Goal: Task Accomplishment & Management: Use online tool/utility

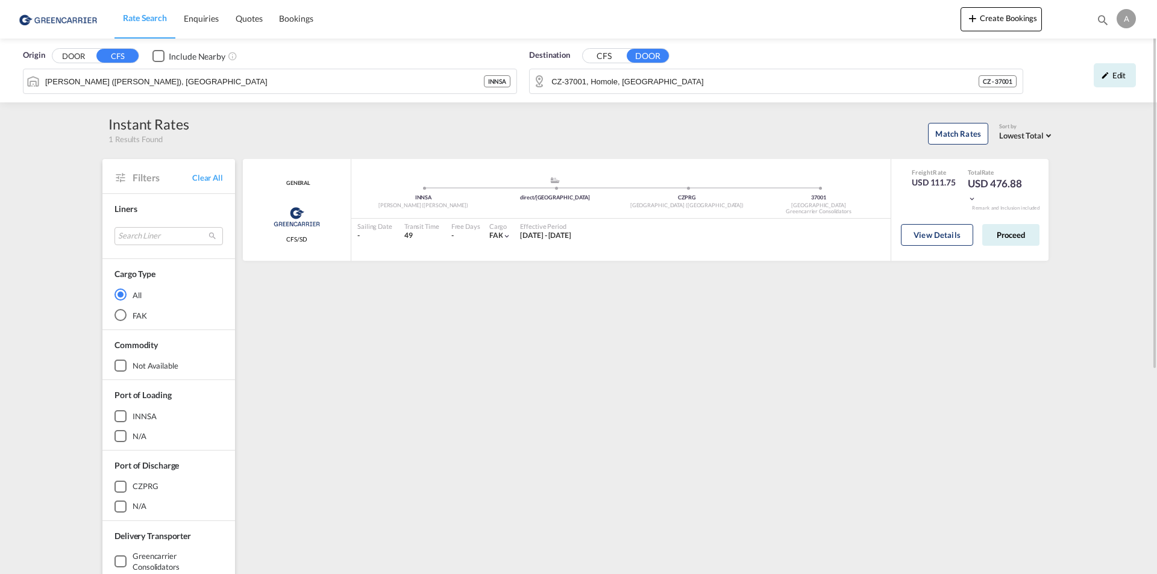
drag, startPoint x: 1109, startPoint y: 76, endPoint x: 1099, endPoint y: 76, distance: 9.6
click at [1110, 76] on div "Edit" at bounding box center [1114, 75] width 42 height 24
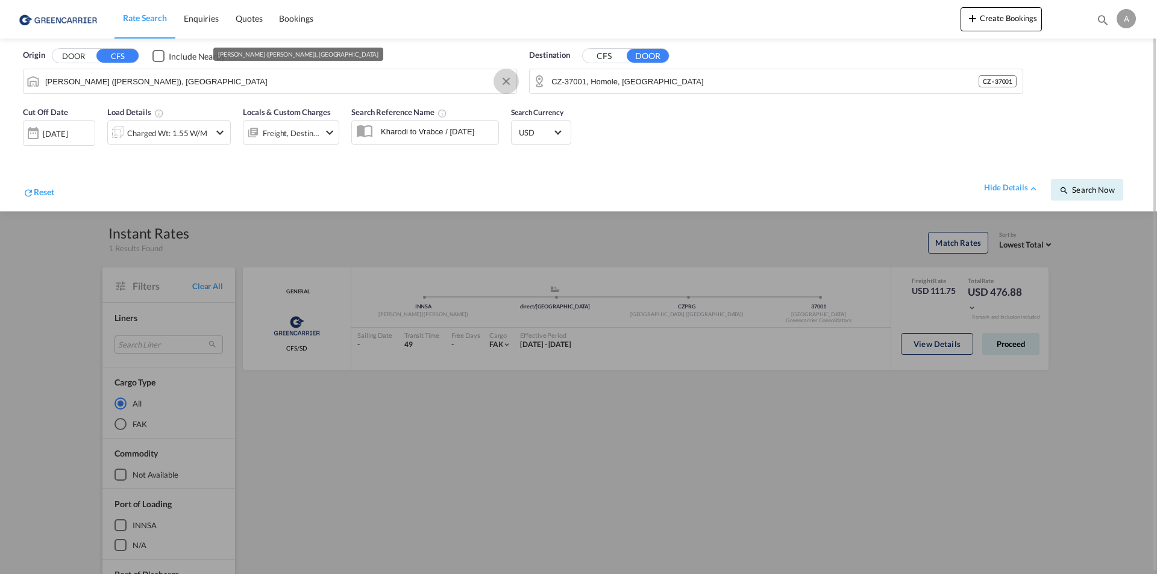
click at [505, 82] on button "Clear Input" at bounding box center [506, 81] width 18 height 18
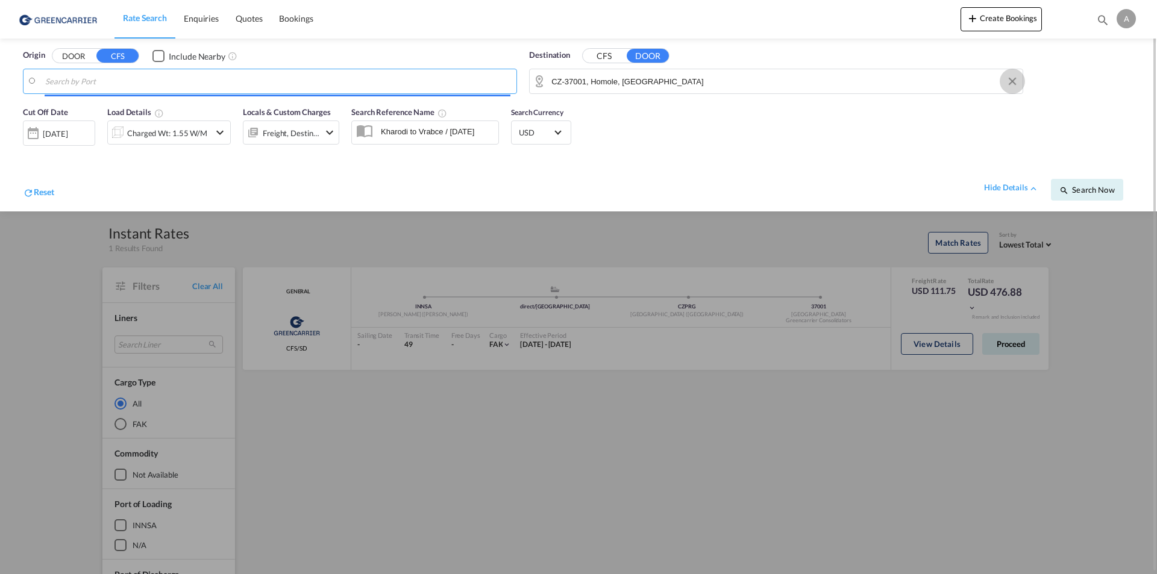
click at [1012, 82] on md-icon "Clear Input" at bounding box center [1011, 81] width 13 height 13
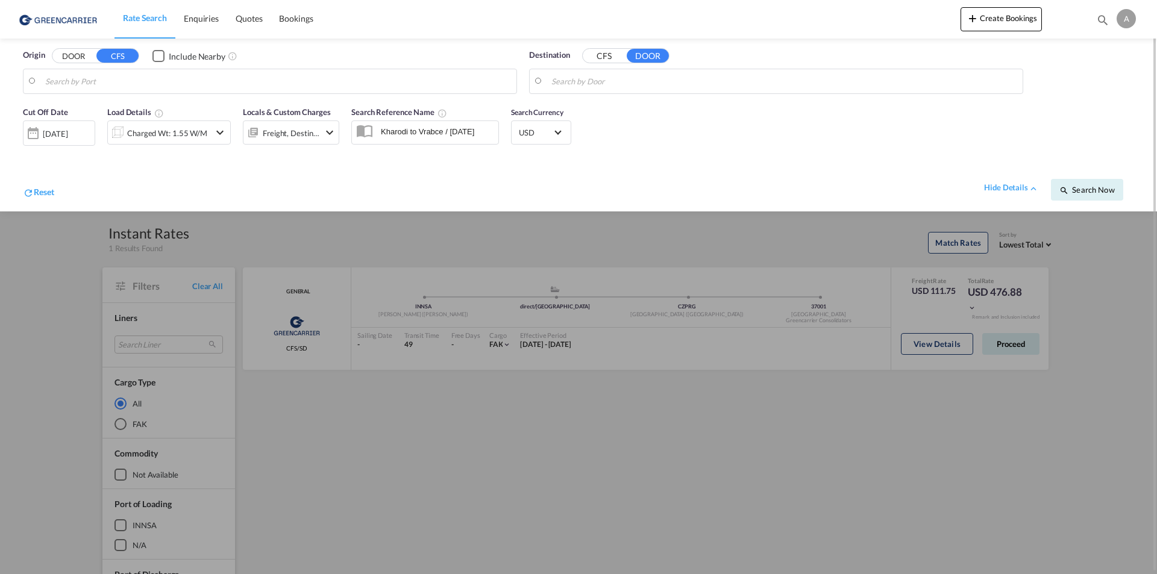
click at [77, 57] on button "DOOR" at bounding box center [73, 56] width 42 height 14
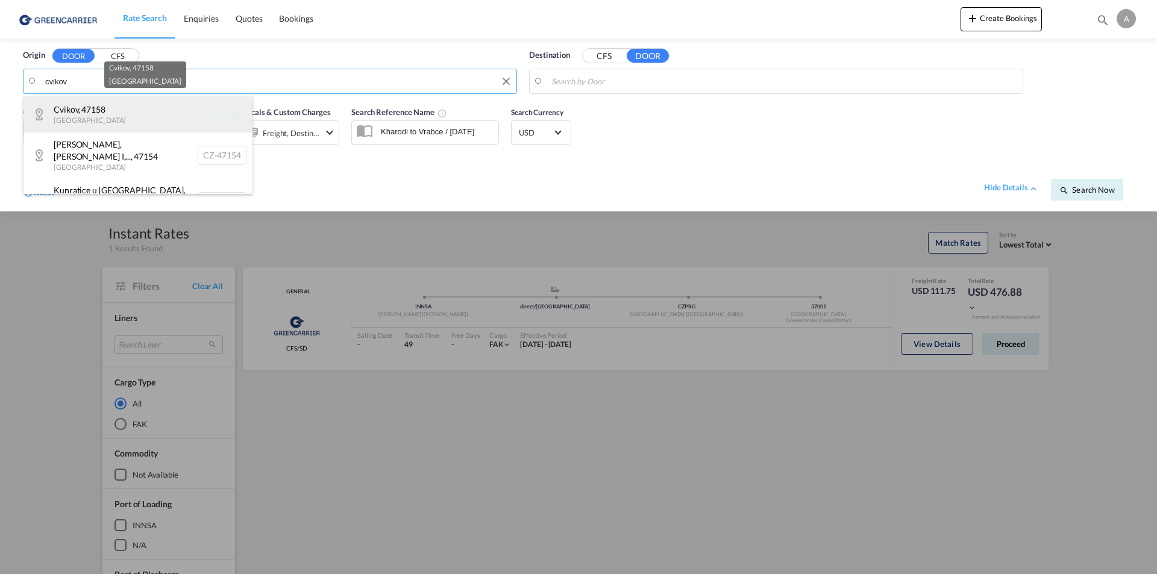
click at [92, 106] on div "Cvikov , 47158 [GEOGRAPHIC_DATA] [GEOGRAPHIC_DATA]-47158" at bounding box center [137, 114] width 229 height 36
type input "CZ-47158, [GEOGRAPHIC_DATA]"
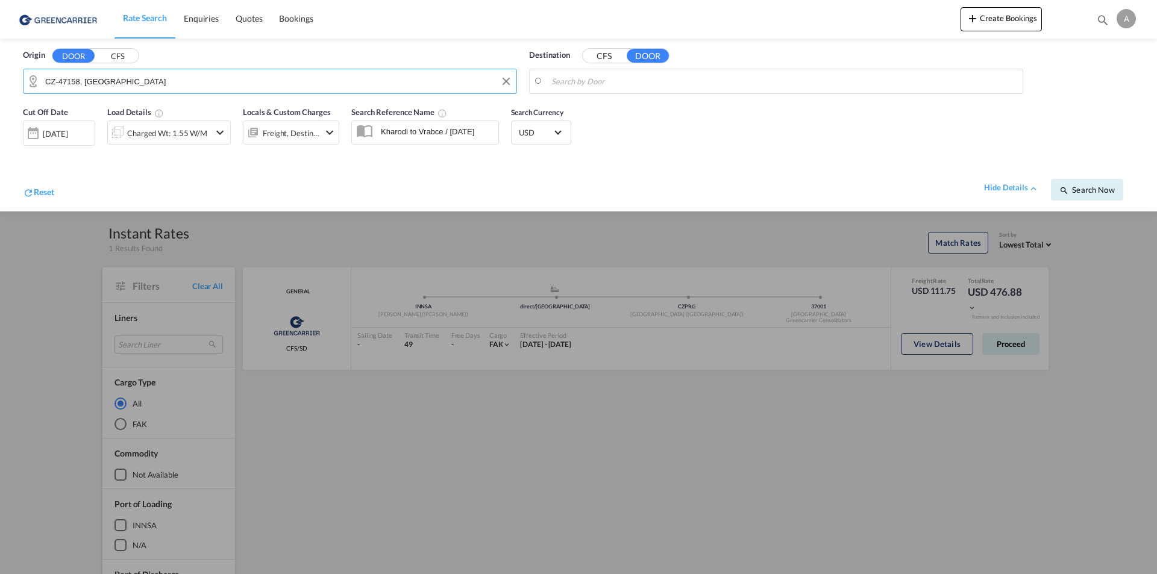
click at [623, 84] on body "Rate Search Enquiries Quotes Bookings Rate Search Enquiries" at bounding box center [578, 287] width 1157 height 574
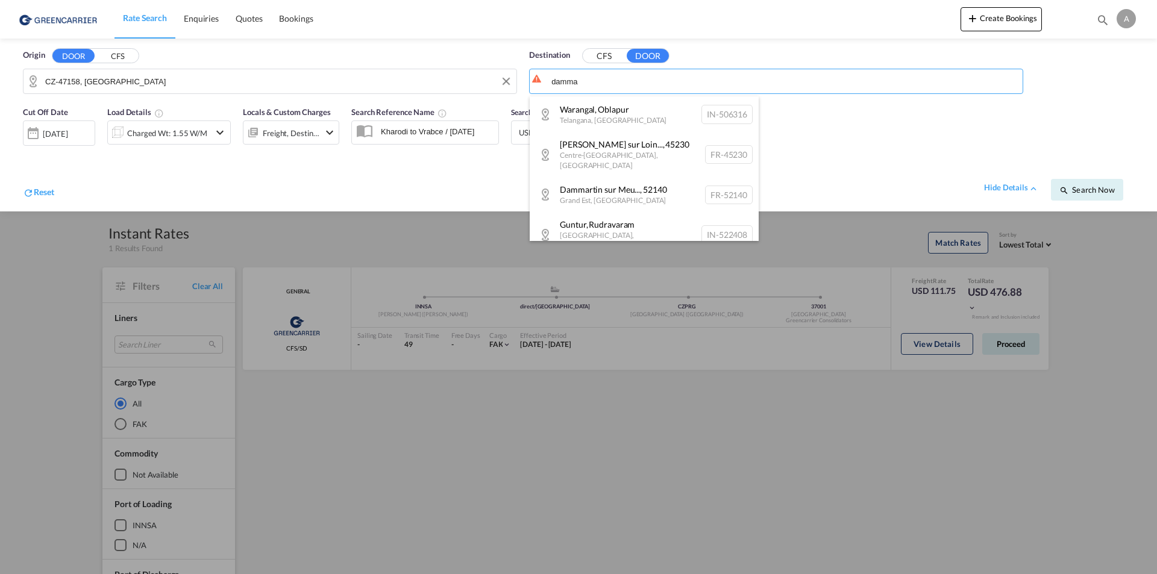
type input "damma"
